Goal: Task Accomplishment & Management: Complete application form

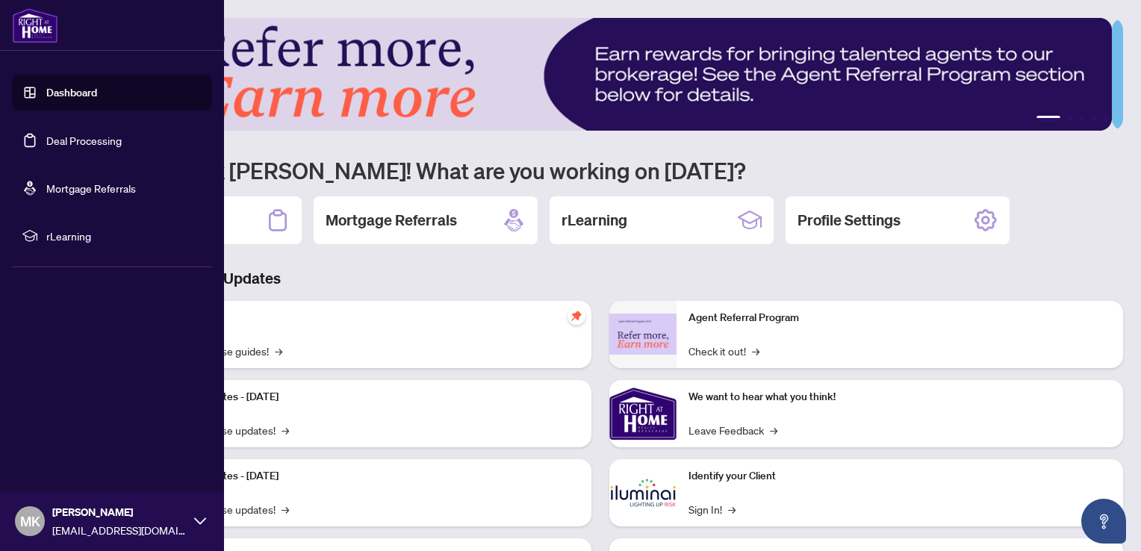
click at [56, 134] on link "Deal Processing" at bounding box center [83, 140] width 75 height 13
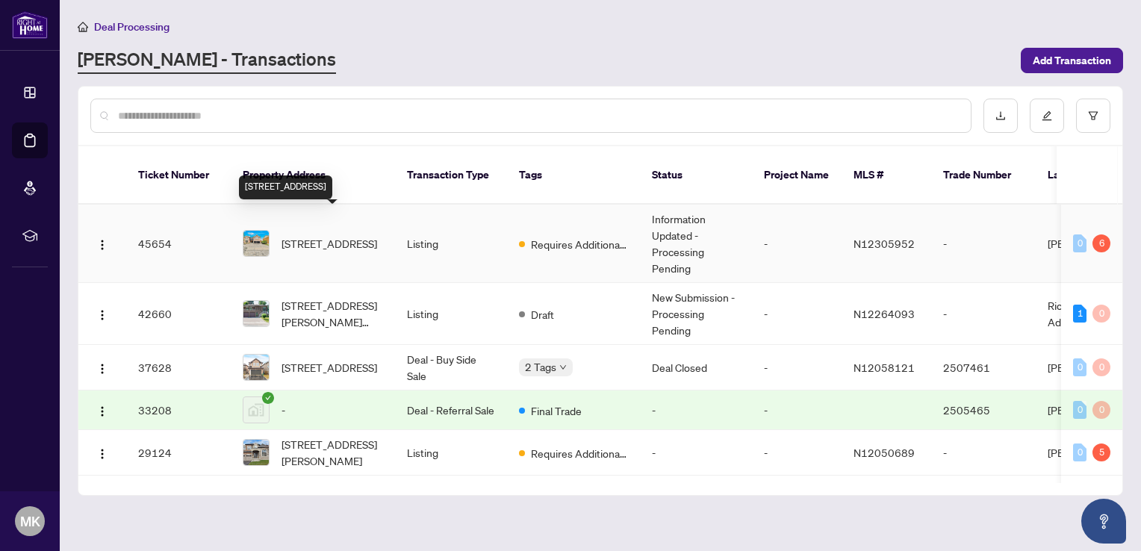
click at [320, 235] on span "[STREET_ADDRESS]" at bounding box center [329, 243] width 96 height 16
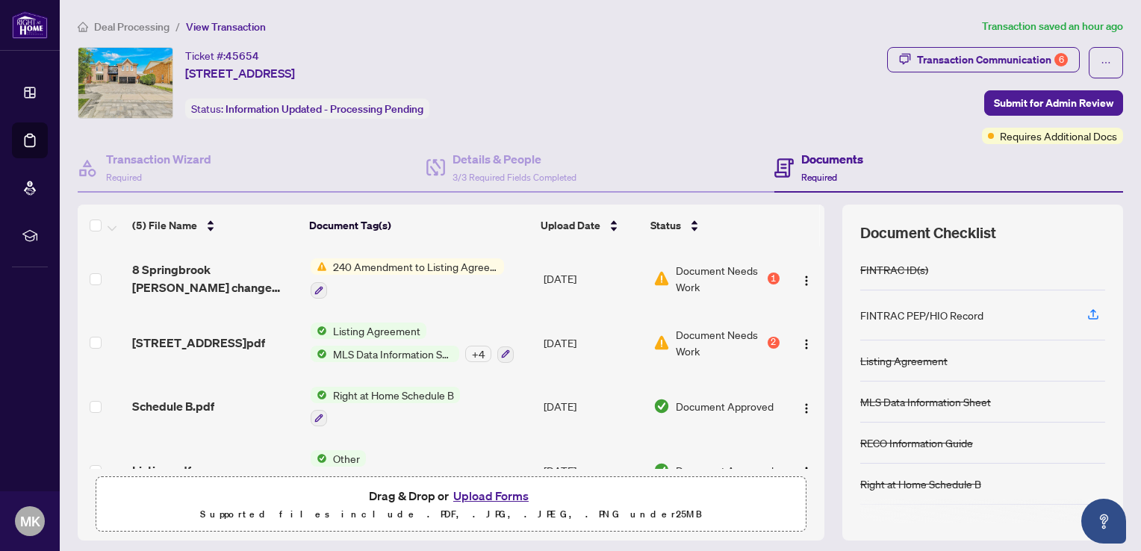
click at [493, 495] on button "Upload Forms" at bounding box center [491, 495] width 84 height 19
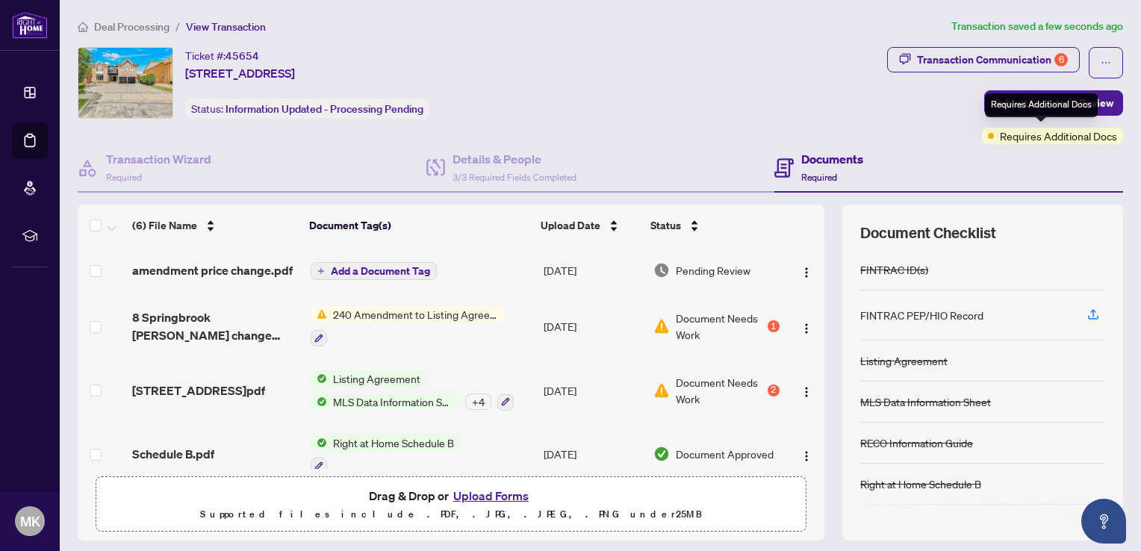
click at [994, 105] on div "Requires Additional Docs" at bounding box center [1041, 105] width 113 height 24
click at [994, 99] on span "Submit for Admin Review" at bounding box center [1053, 103] width 119 height 24
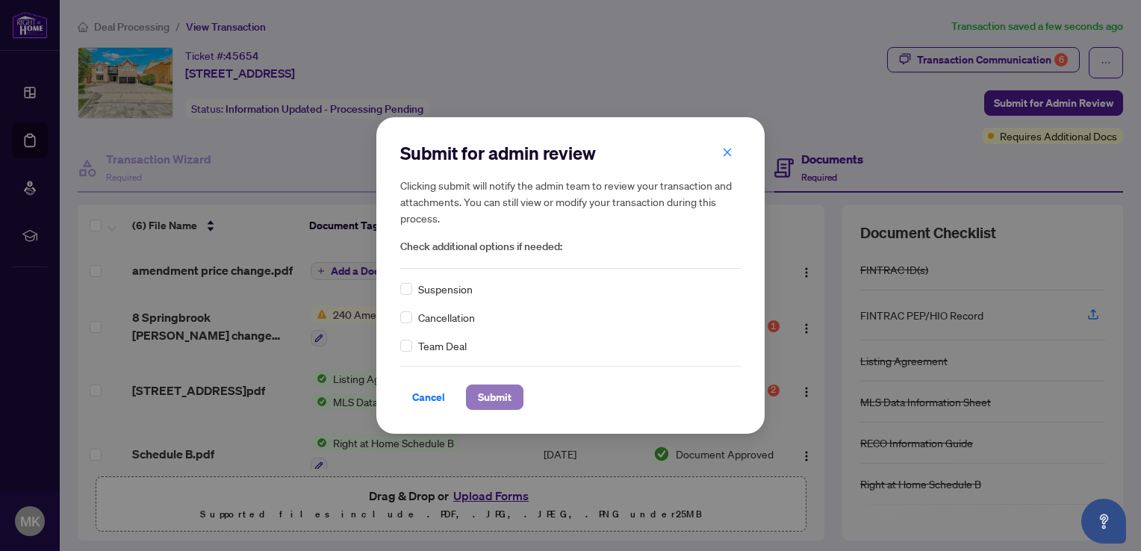
click at [491, 405] on span "Submit" at bounding box center [495, 397] width 34 height 24
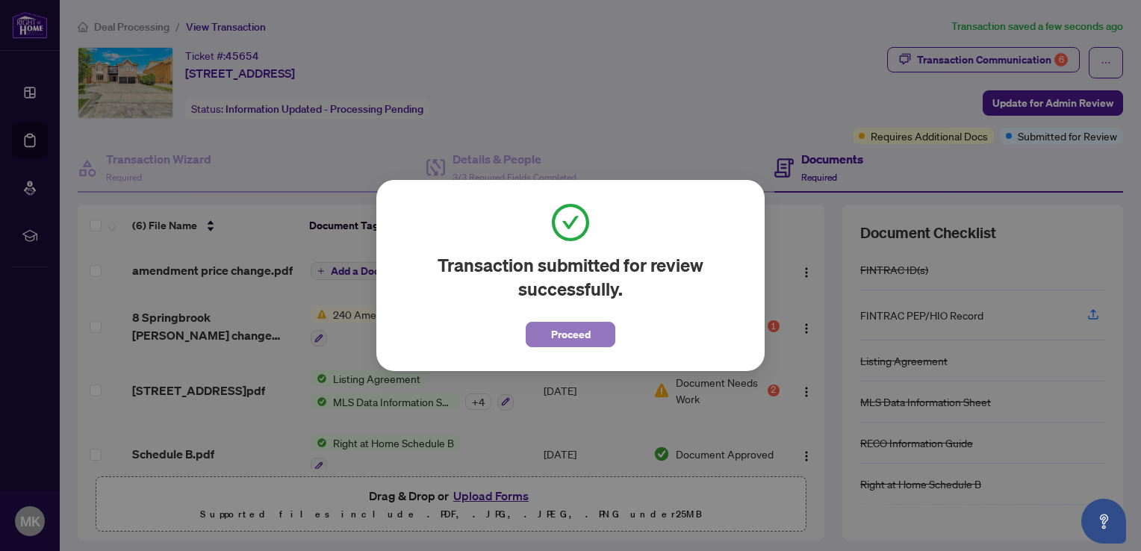
click at [571, 335] on span "Proceed" at bounding box center [571, 335] width 40 height 24
